Goal: Find contact information: Find contact information

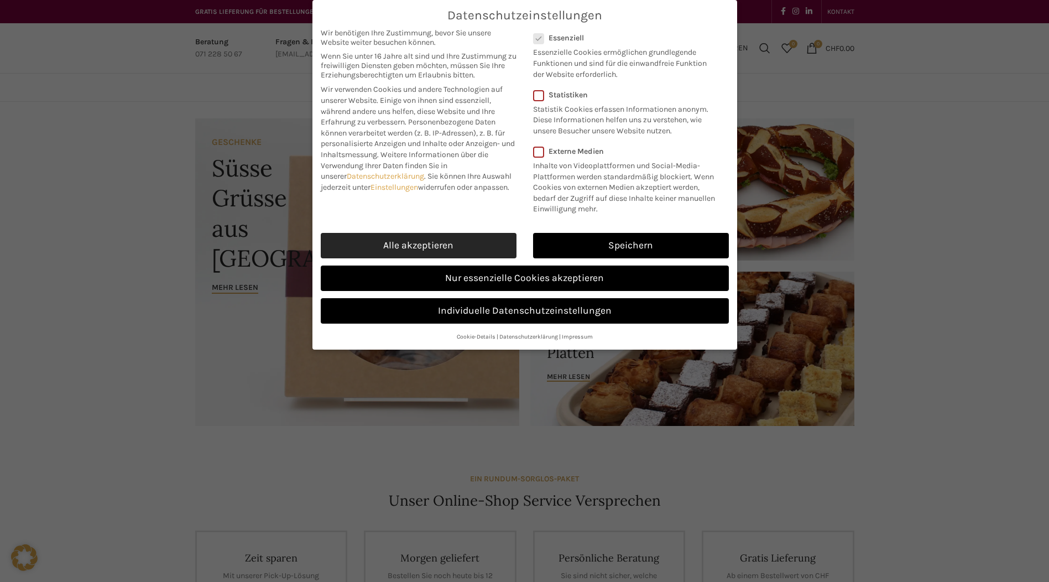
click at [498, 241] on link "Alle akzeptieren" at bounding box center [419, 245] width 196 height 25
checkbox input "true"
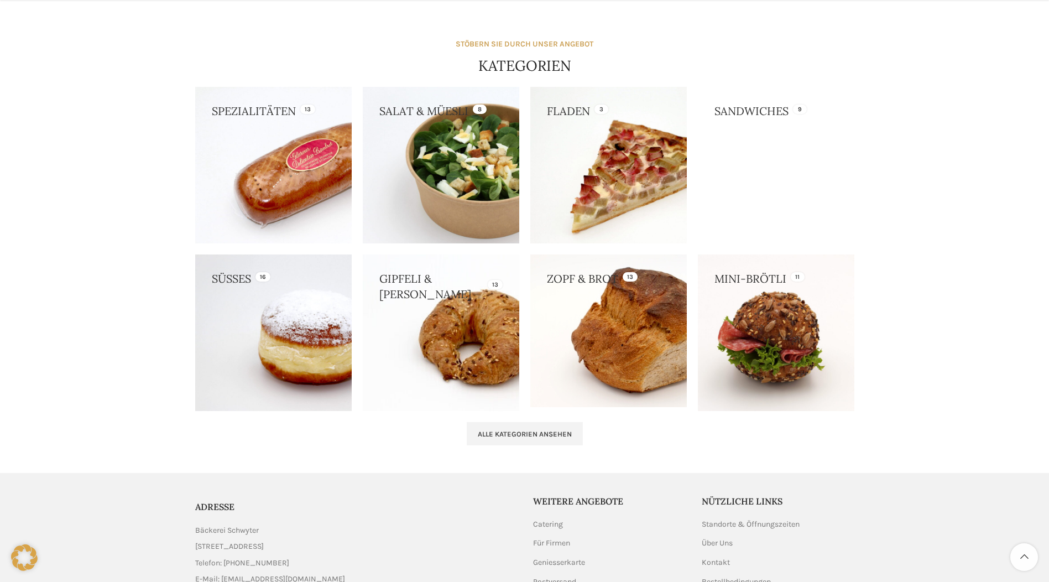
scroll to position [1041, 0]
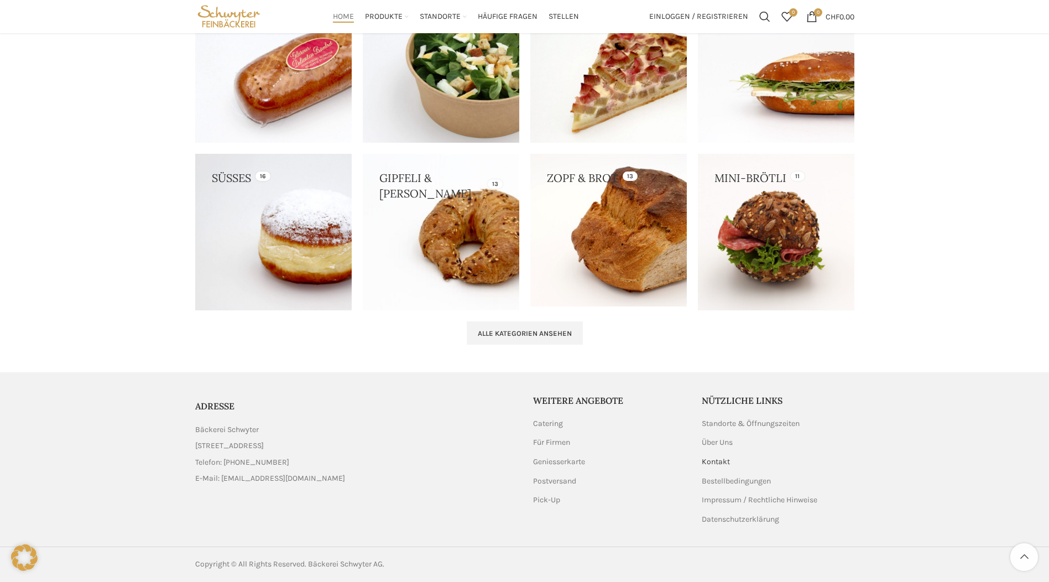
click at [712, 462] on link "Kontakt" at bounding box center [716, 461] width 29 height 11
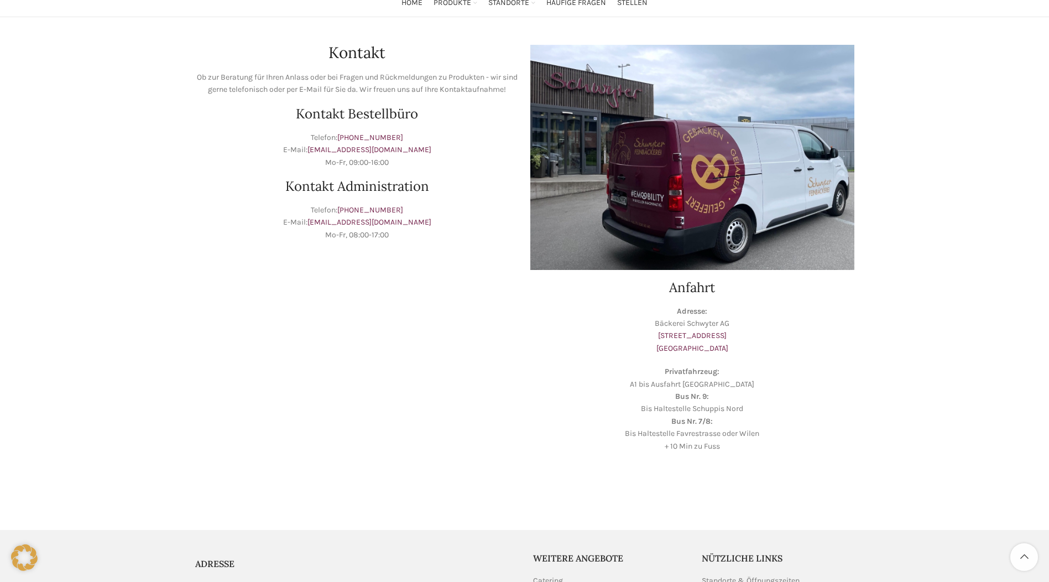
scroll to position [55, 0]
